Goal: Find specific page/section: Find specific page/section

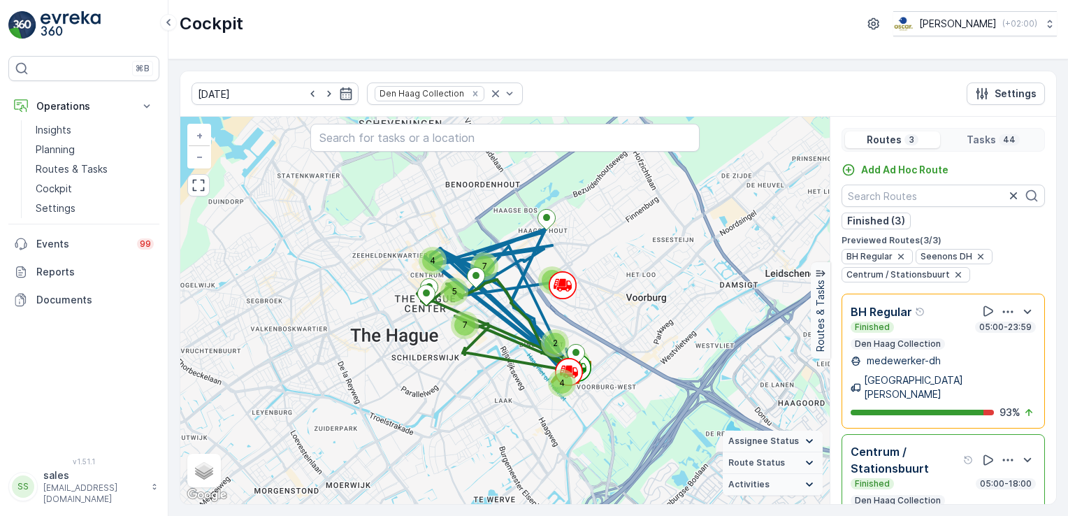
scroll to position [34, 0]
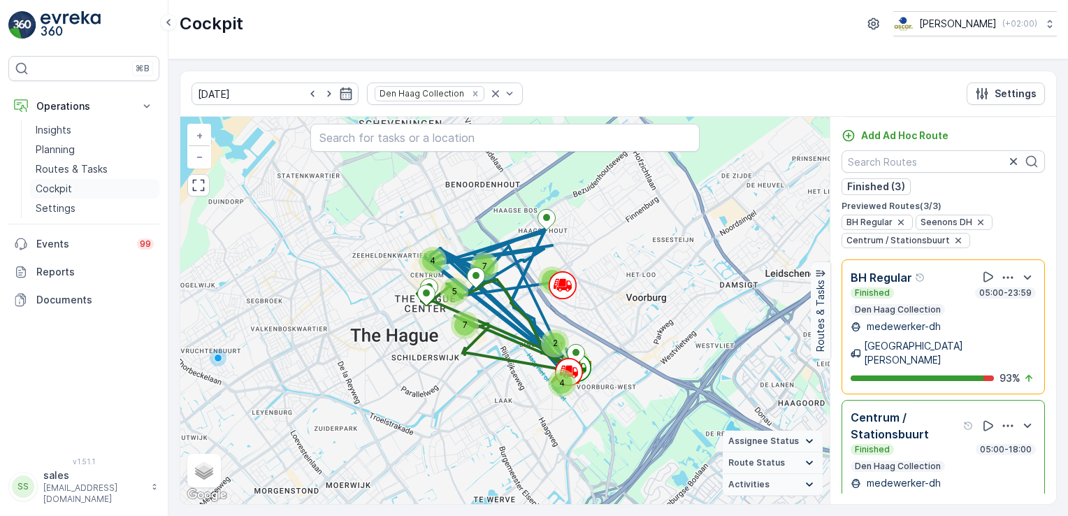
click at [50, 189] on p "Cockpit" at bounding box center [54, 189] width 36 height 14
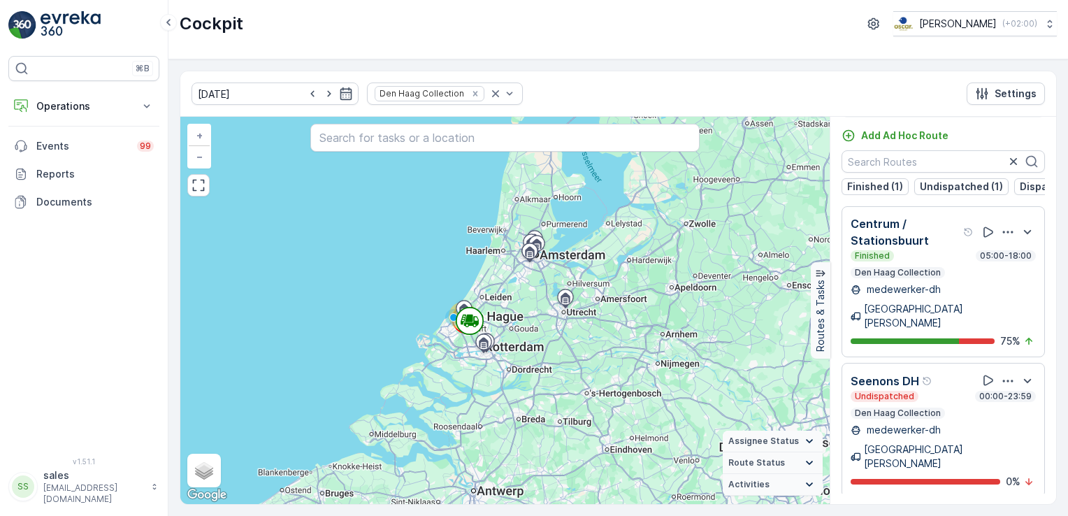
click at [924, 268] on div "Finished 05:00-18:00 Den Haag Collection" at bounding box center [943, 264] width 185 height 28
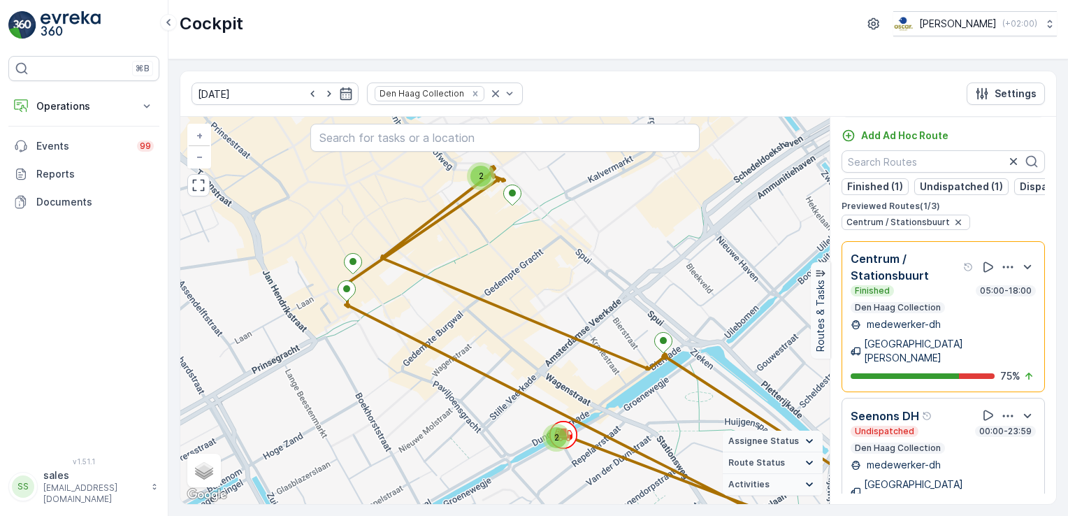
scroll to position [85, 0]
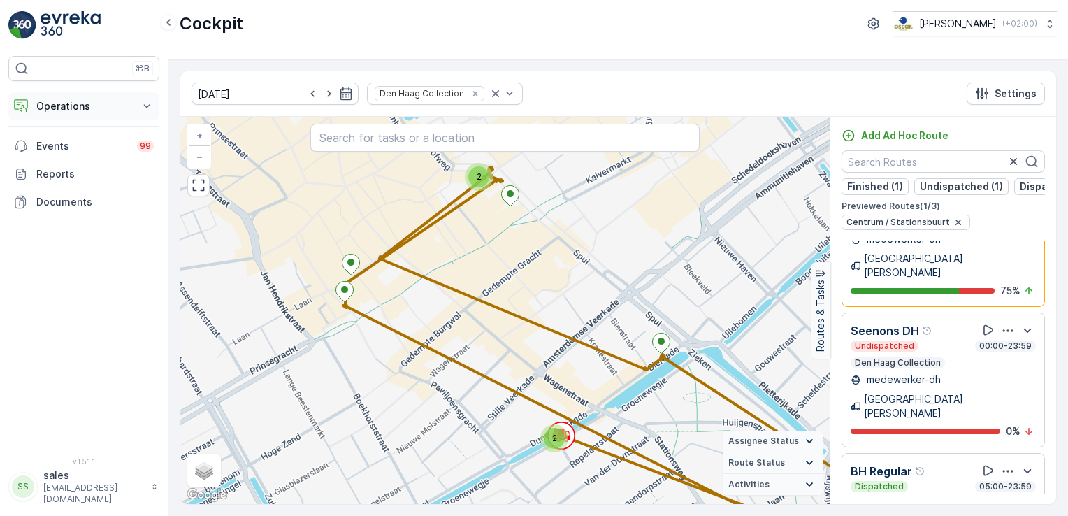
click at [142, 105] on icon at bounding box center [147, 106] width 14 height 14
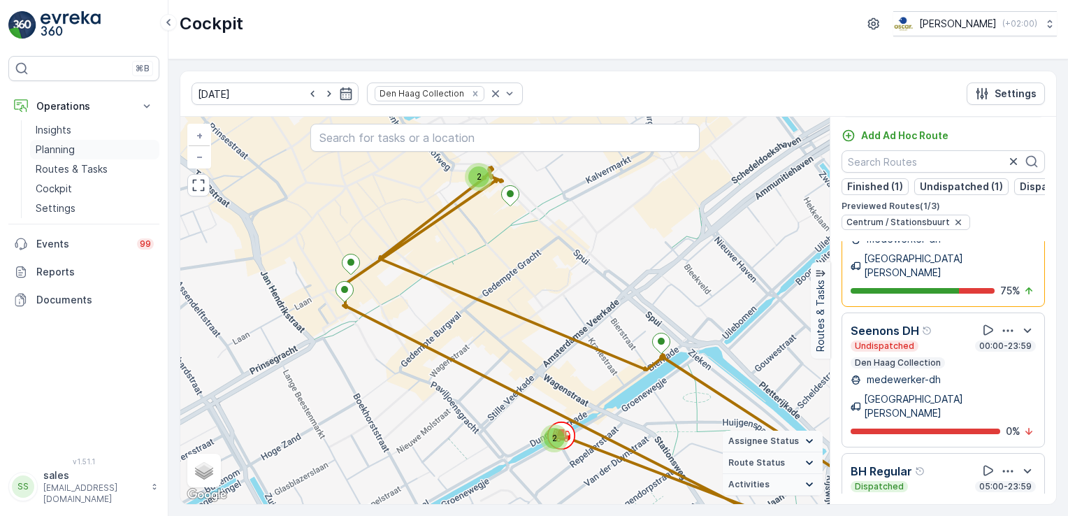
click at [66, 143] on p "Planning" at bounding box center [55, 150] width 39 height 14
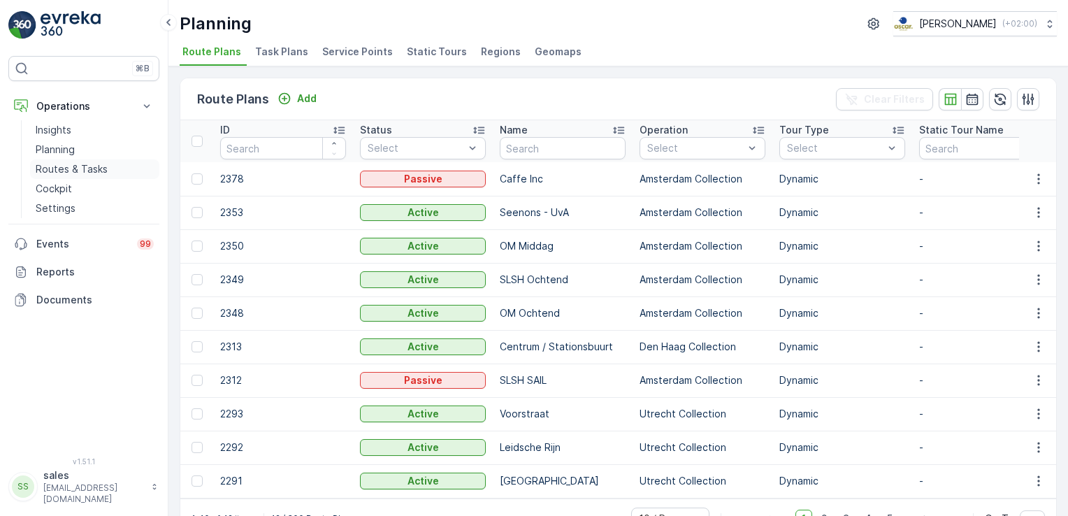
click at [63, 167] on p "Routes & Tasks" at bounding box center [72, 169] width 72 height 14
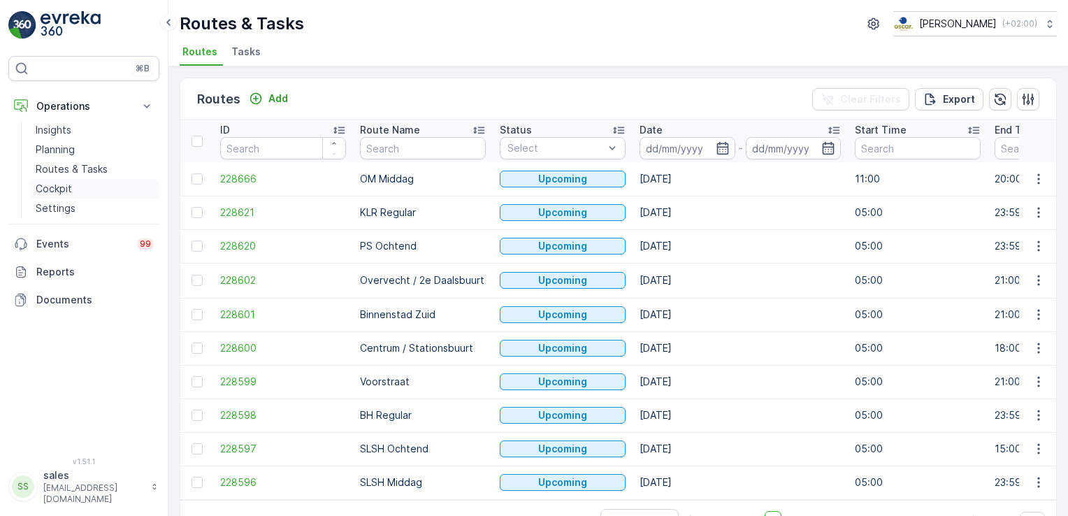
click at [49, 185] on p "Cockpit" at bounding box center [54, 189] width 36 height 14
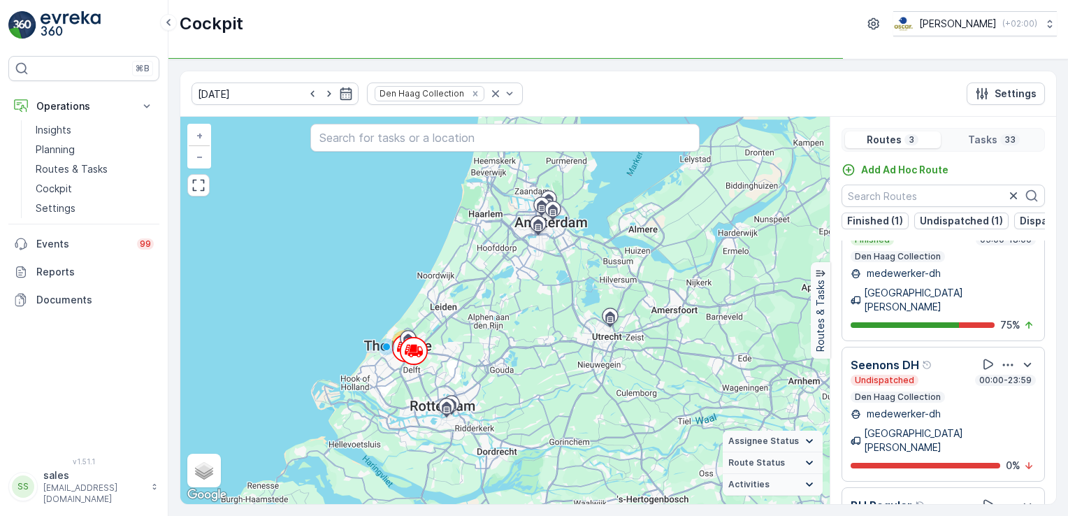
scroll to position [50, 0]
click at [942, 375] on div "Undispatched 00:00-23:59 Den Haag Collection" at bounding box center [943, 389] width 185 height 28
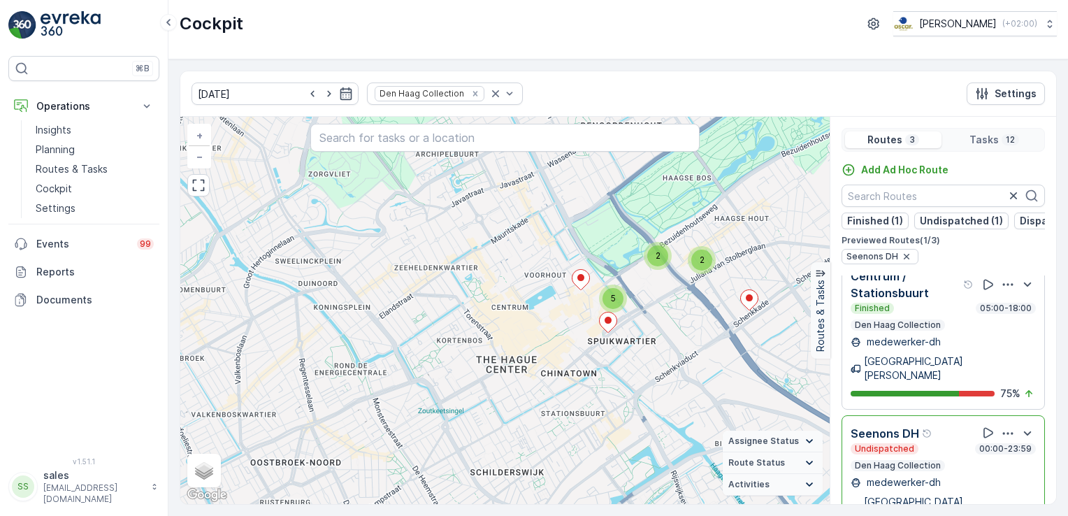
scroll to position [0, 0]
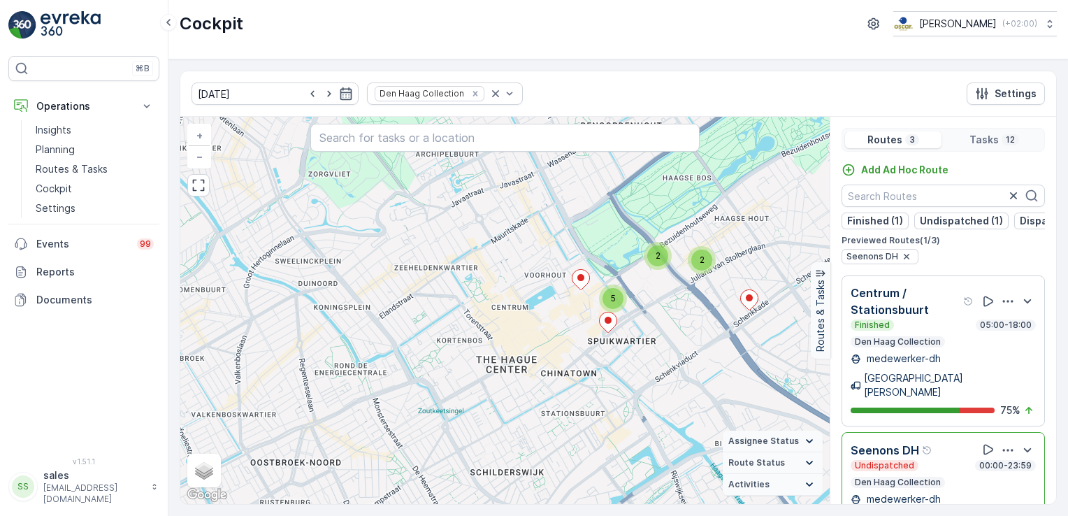
click at [916, 318] on p "Centrum / Stationsbuurt" at bounding box center [906, 302] width 110 height 34
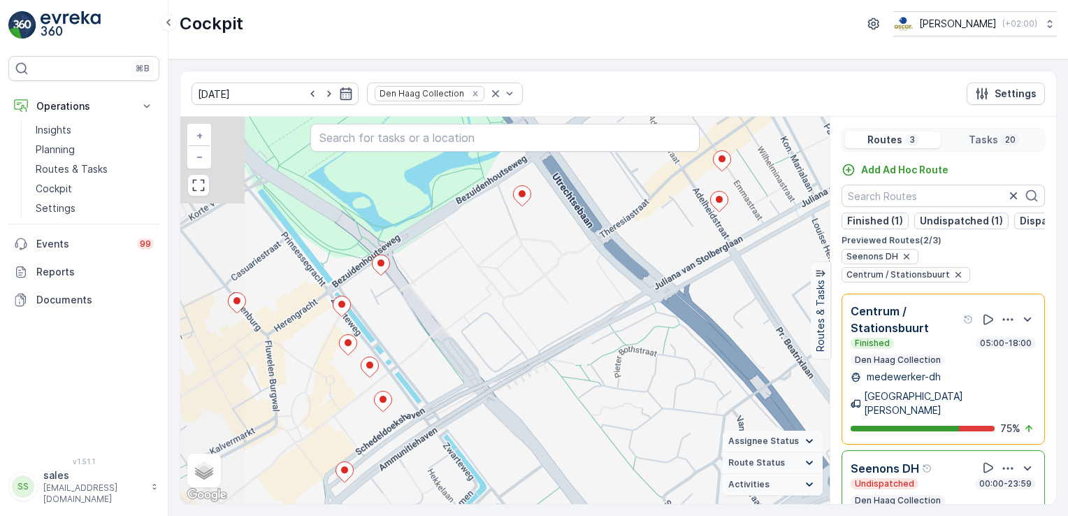
drag, startPoint x: 640, startPoint y: 282, endPoint x: 723, endPoint y: 364, distance: 115.7
click at [735, 368] on div "2 2 + − Satellite Roadmap Terrain Hybrid Leaflet Keyboard shortcuts Map Data Ma…" at bounding box center [504, 310] width 649 height 387
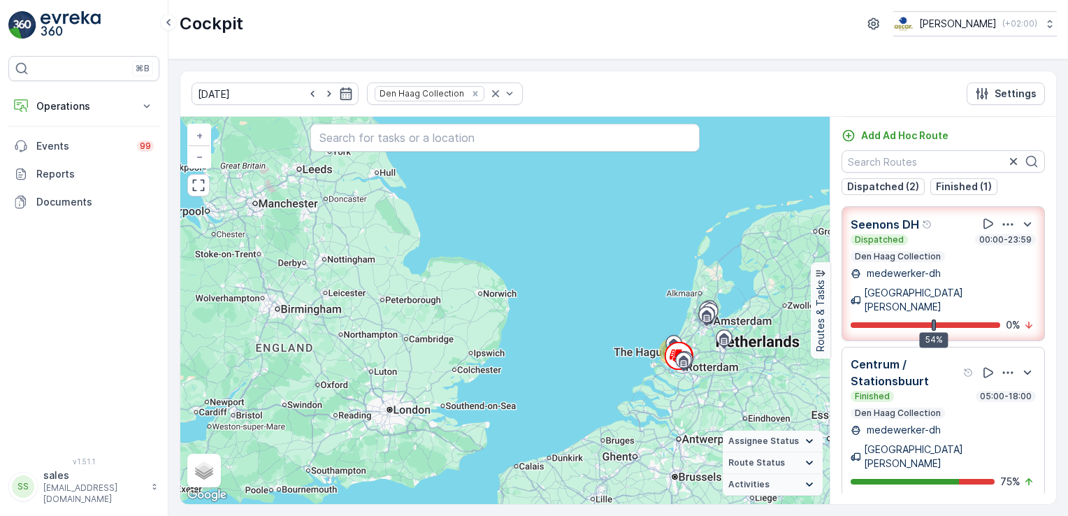
scroll to position [43, 0]
